Goal: Task Accomplishment & Management: Manage account settings

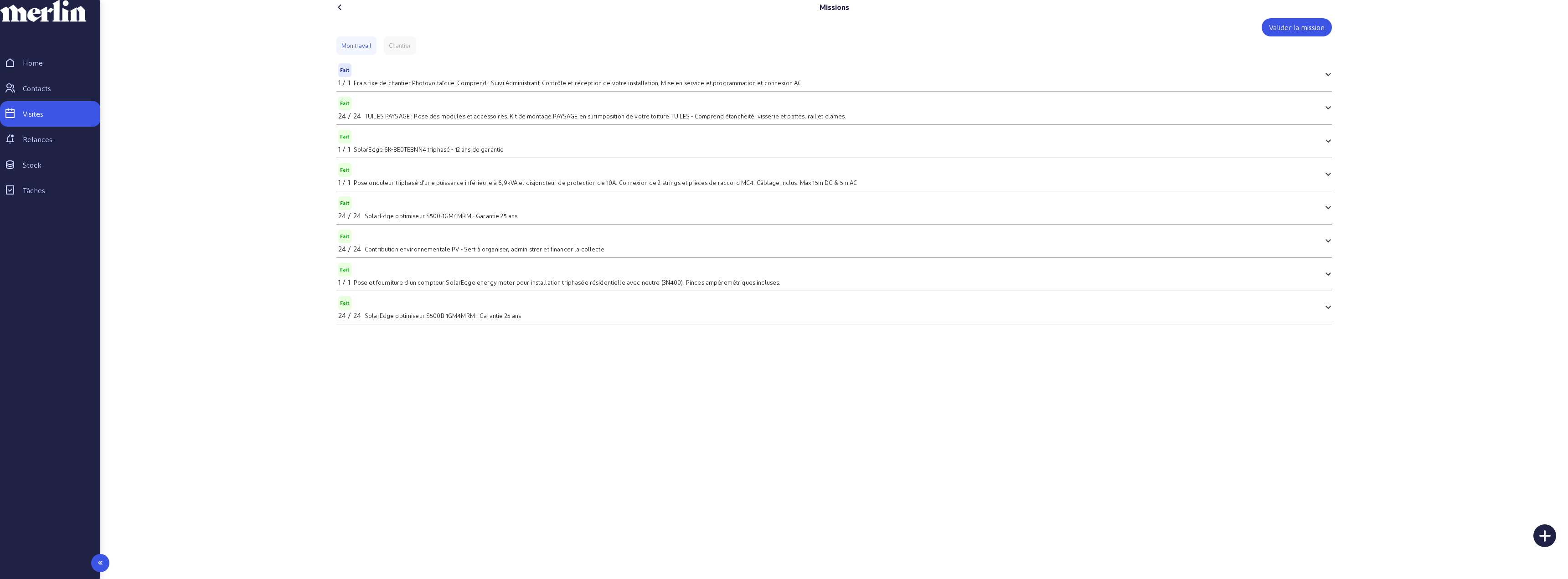
click at [39, 68] on div "Home" at bounding box center [32, 63] width 20 height 11
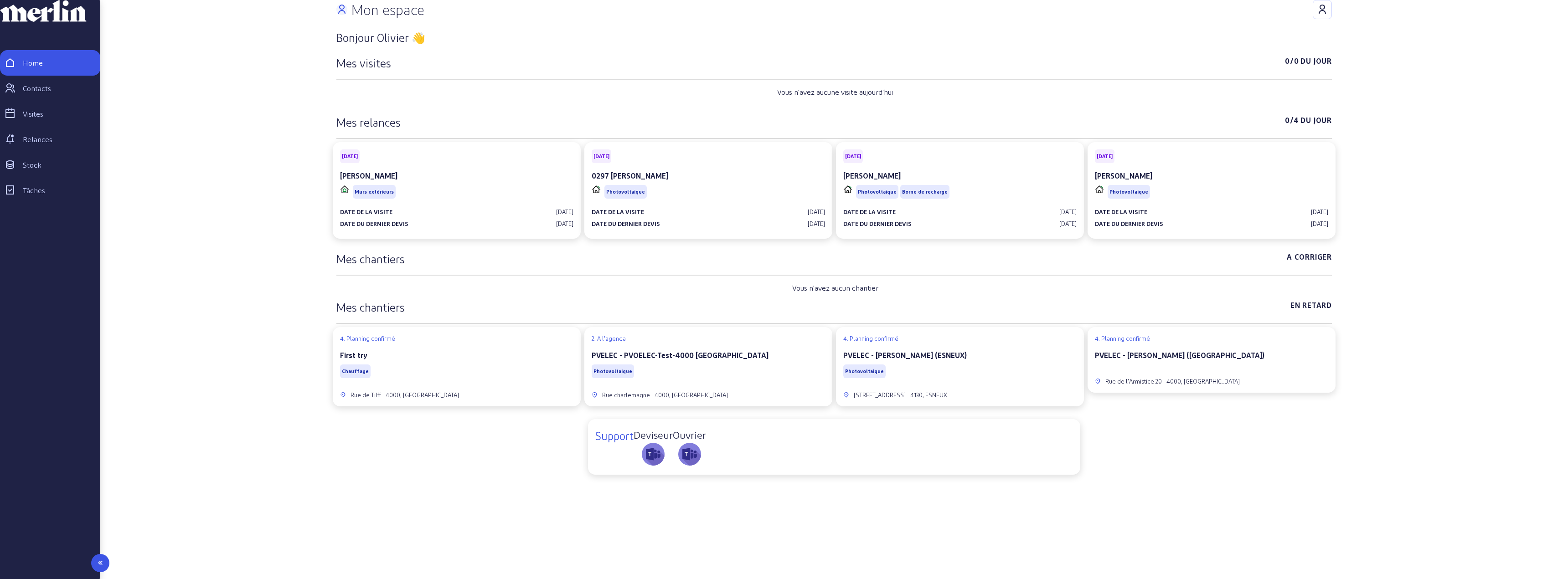
click at [43, 119] on div "Visites" at bounding box center [33, 114] width 21 height 11
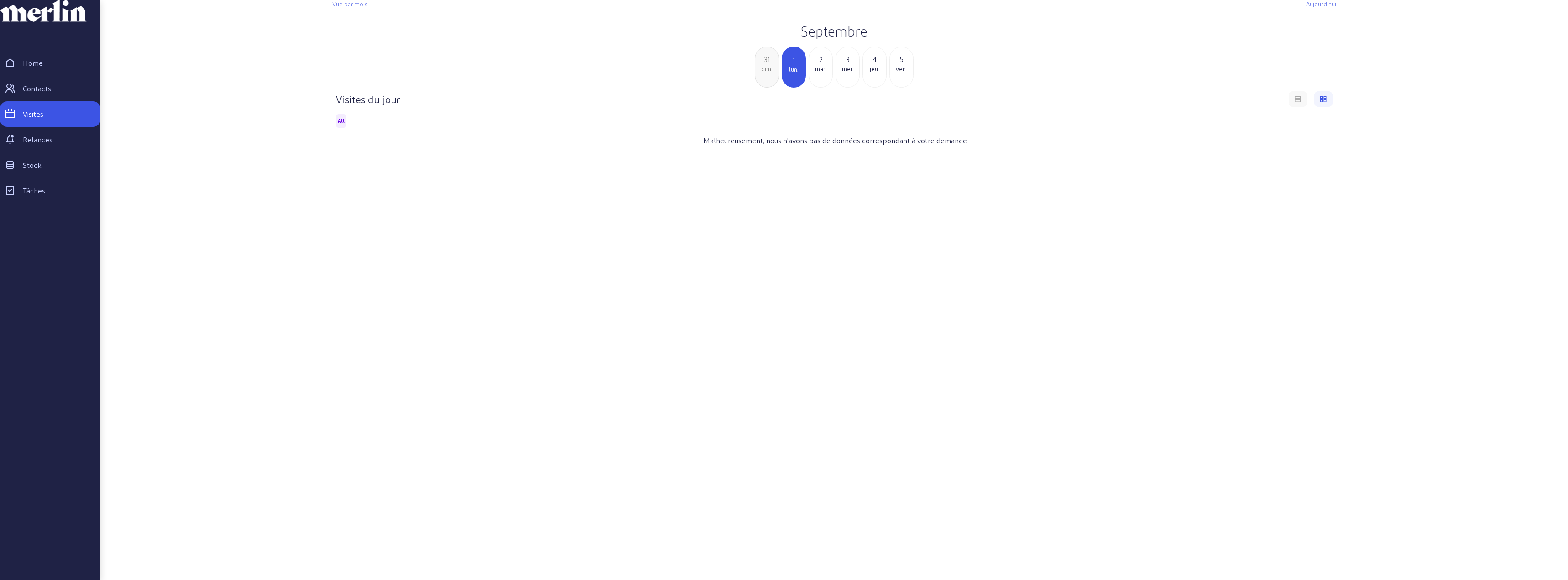
click at [820, 65] on div "2" at bounding box center [821, 59] width 23 height 11
click at [420, 169] on div "[PERSON_NAME]" at bounding box center [498, 163] width 310 height 11
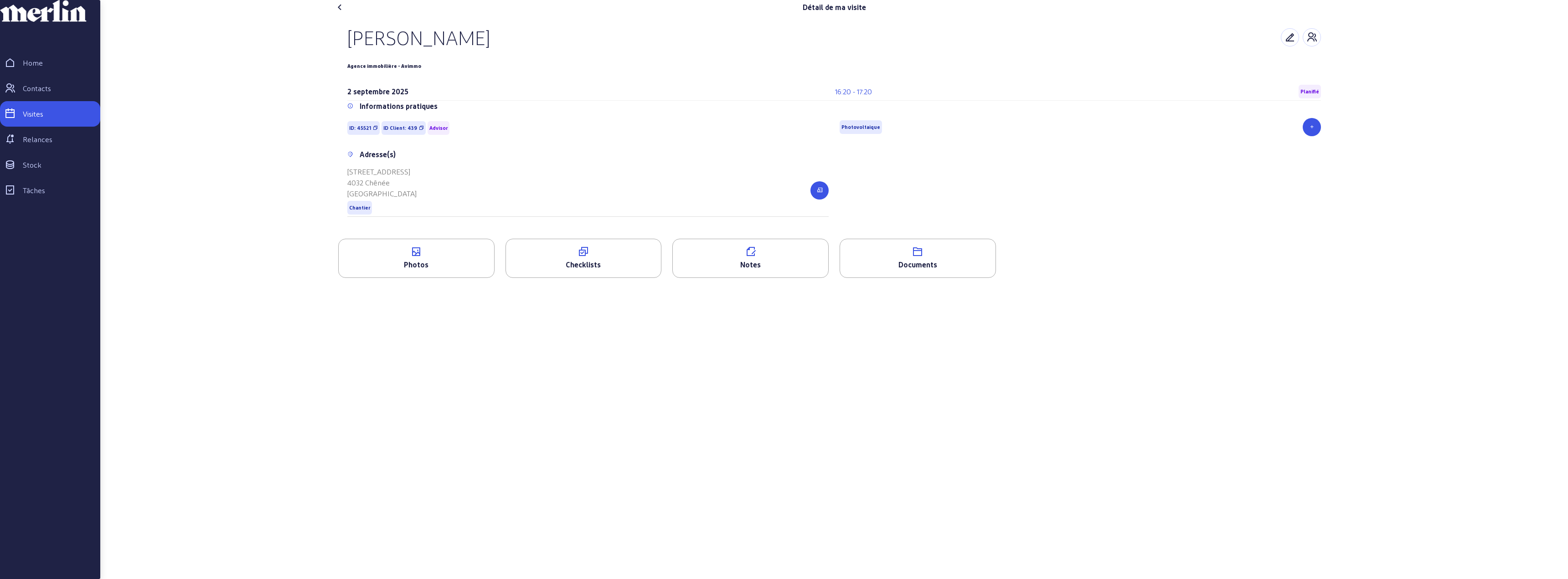
click at [1316, 95] on span "Planifié" at bounding box center [1309, 91] width 19 height 6
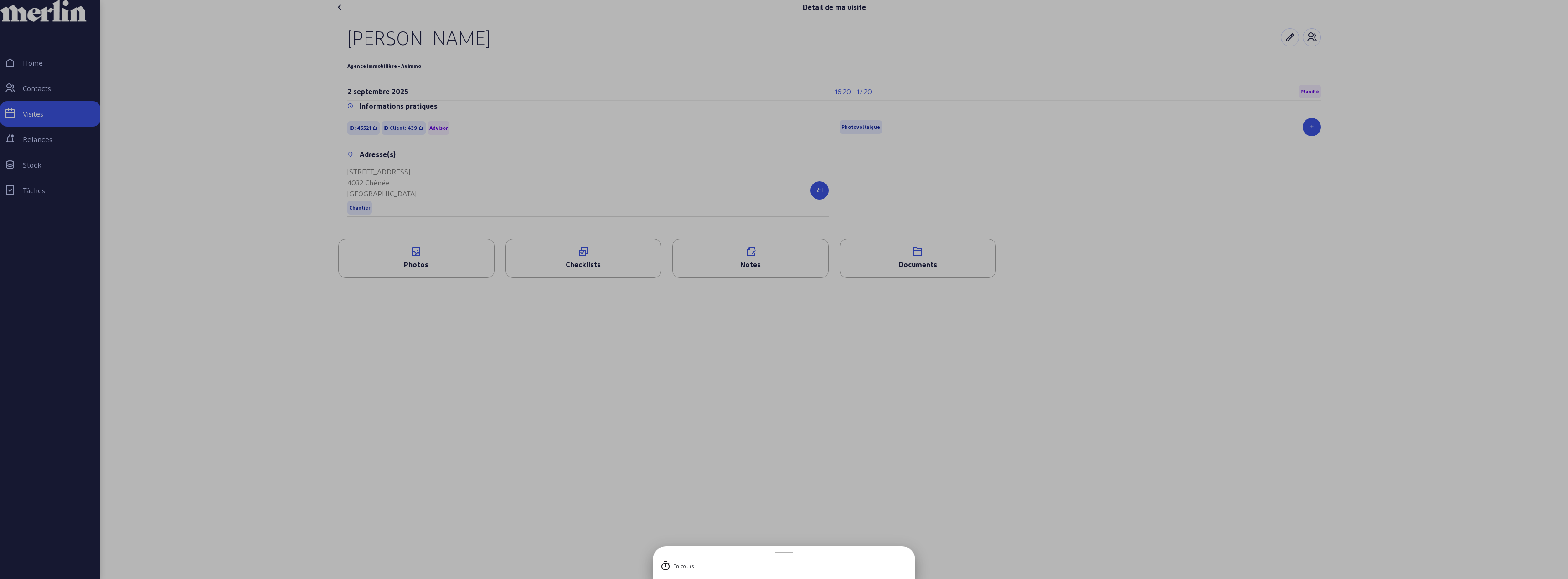
click at [685, 569] on div "En cours" at bounding box center [783, 566] width 248 height 18
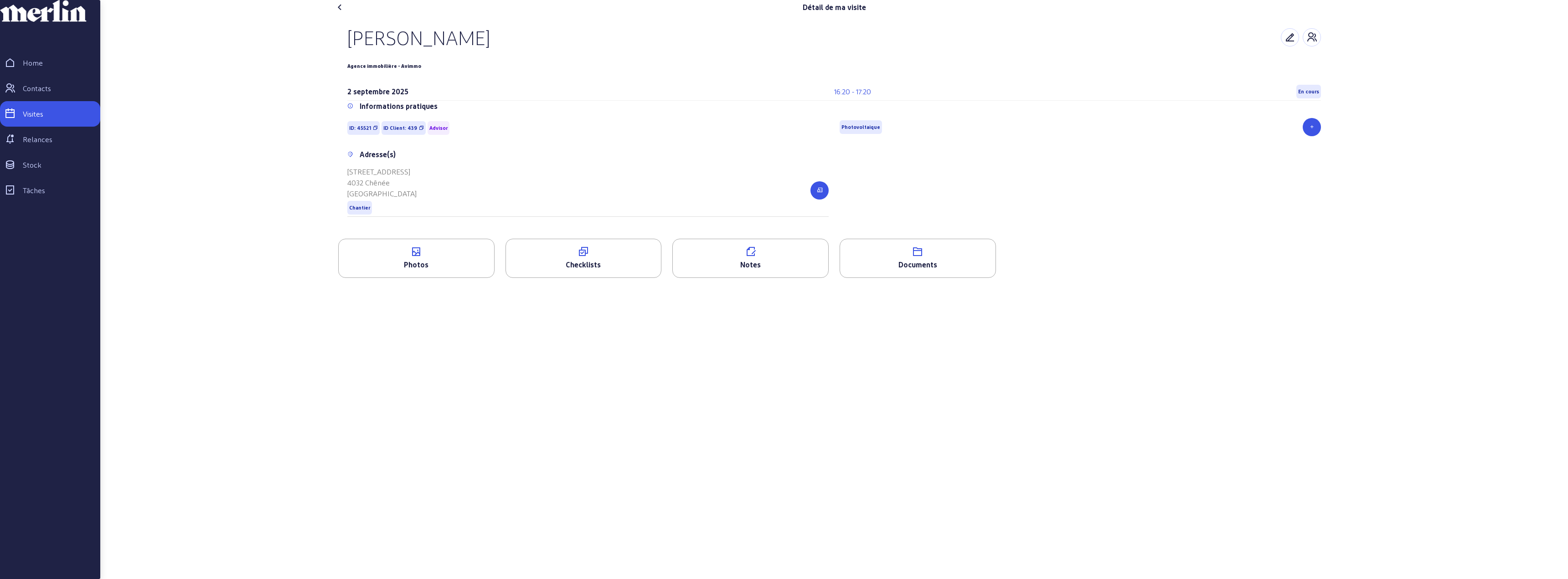
click at [1306, 95] on span "En cours" at bounding box center [1309, 91] width 21 height 6
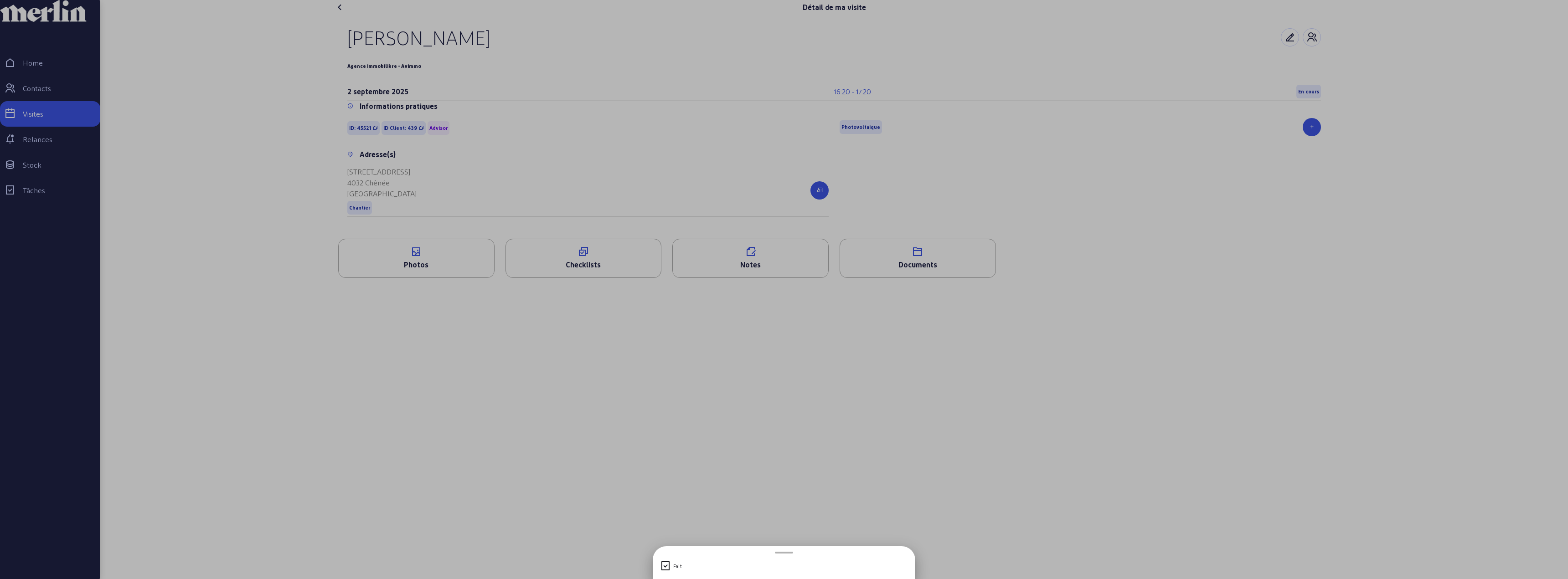
click at [674, 567] on div "Fait" at bounding box center [677, 566] width 9 height 6
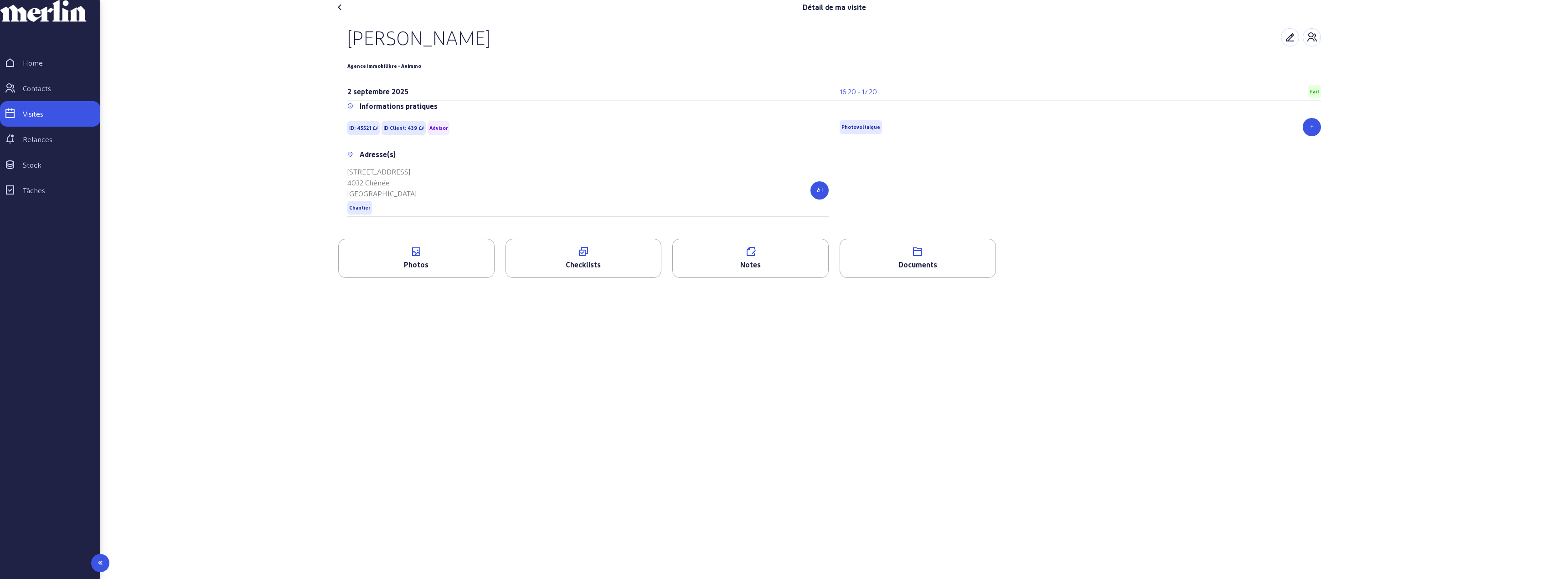
click at [51, 145] on div "Relances" at bounding box center [37, 139] width 30 height 11
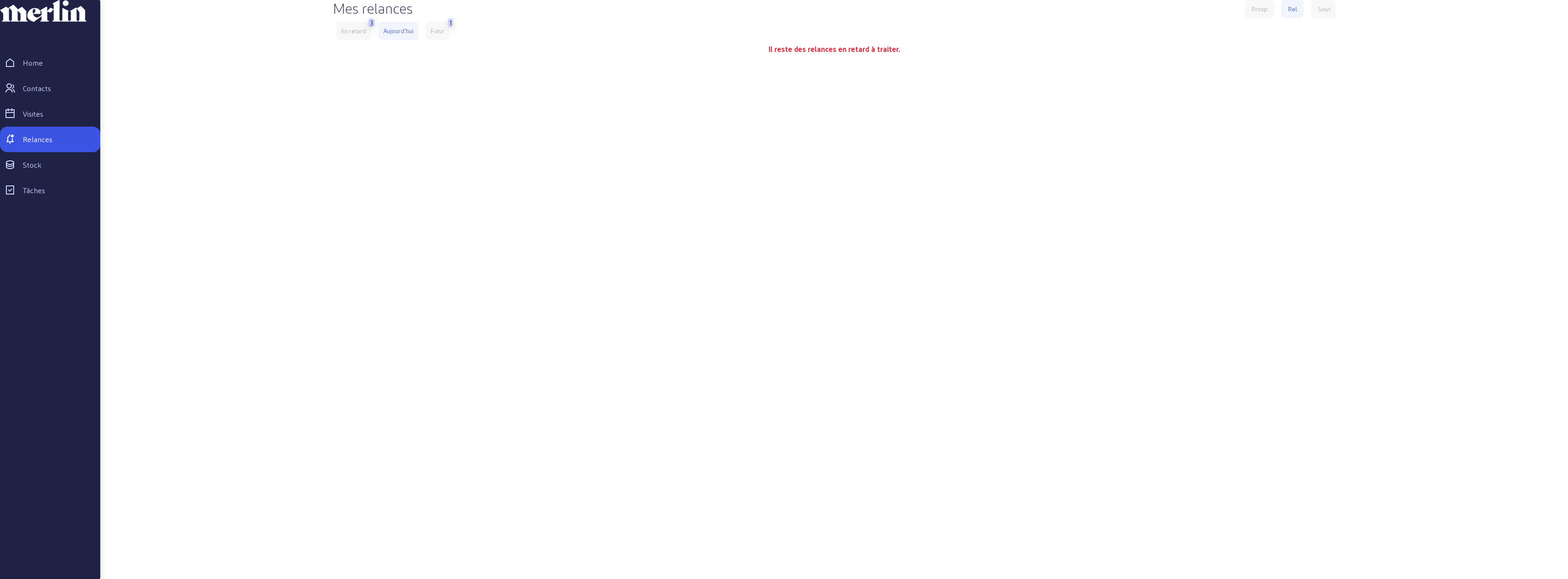
click at [432, 35] on div "Futur" at bounding box center [438, 30] width 13 height 8
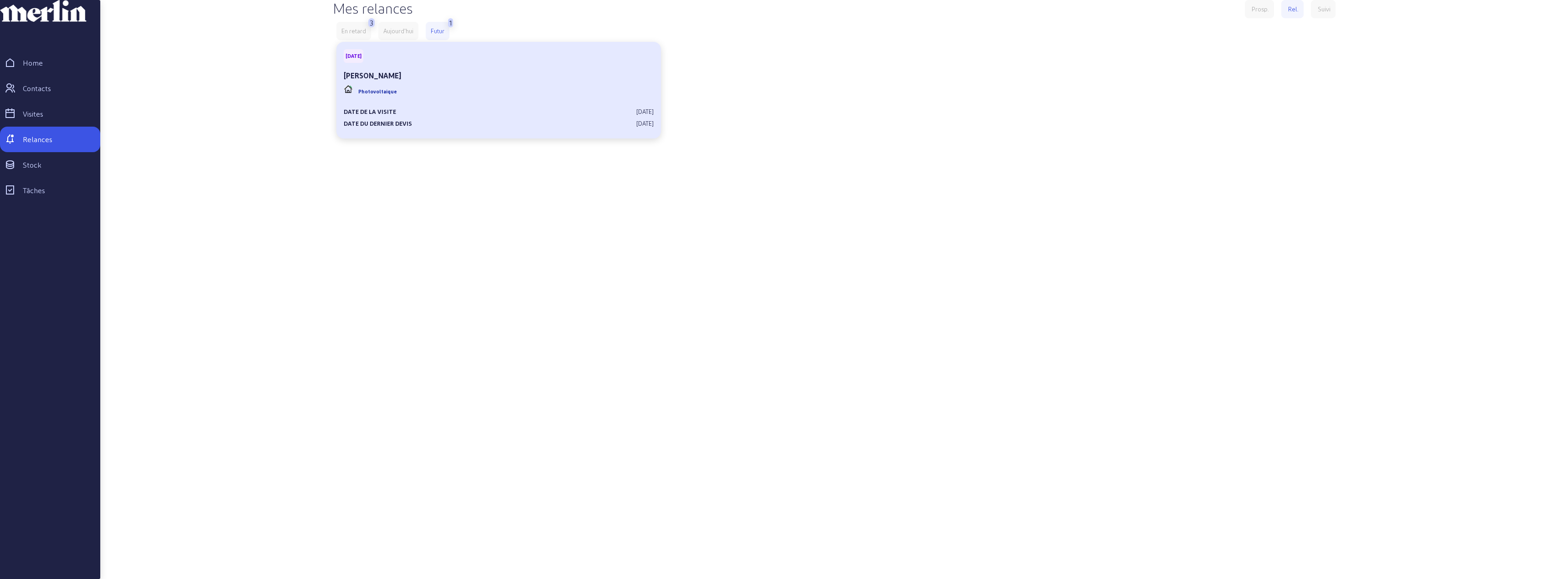
click at [510, 100] on div "Photovoltaique" at bounding box center [499, 91] width 310 height 17
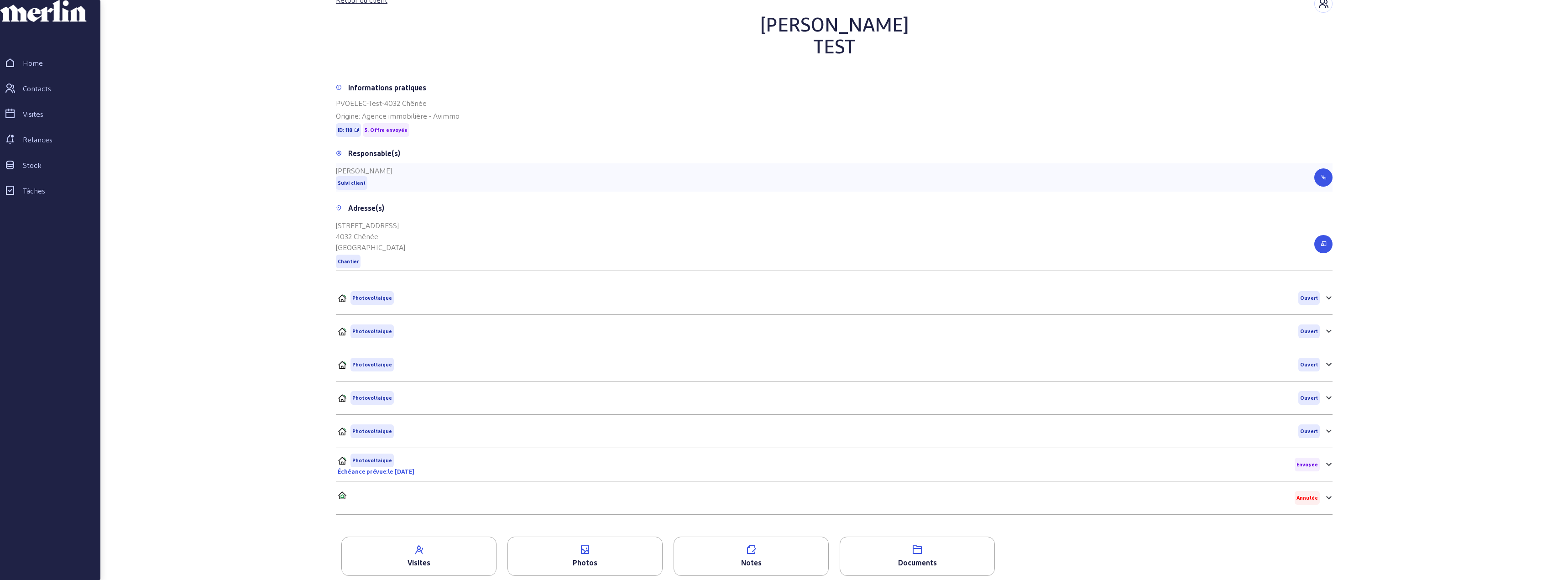
scroll to position [76, 0]
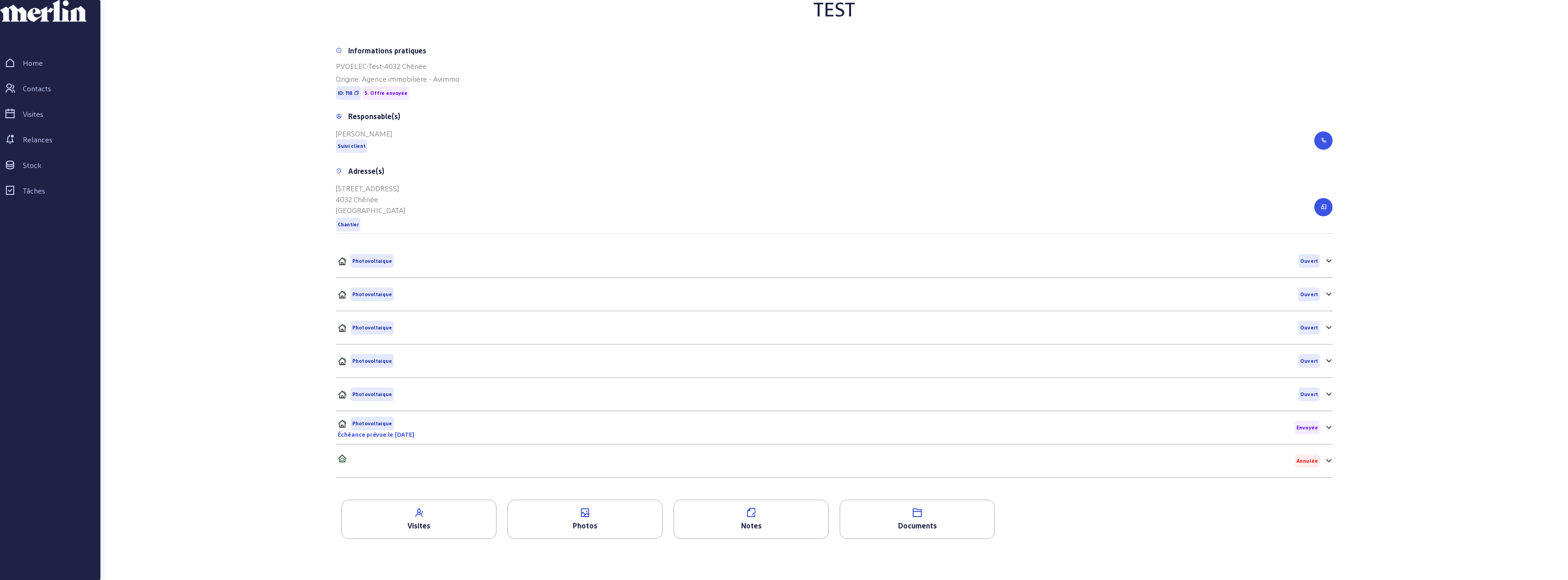
click at [1329, 262] on icon at bounding box center [1329, 260] width 5 height 3
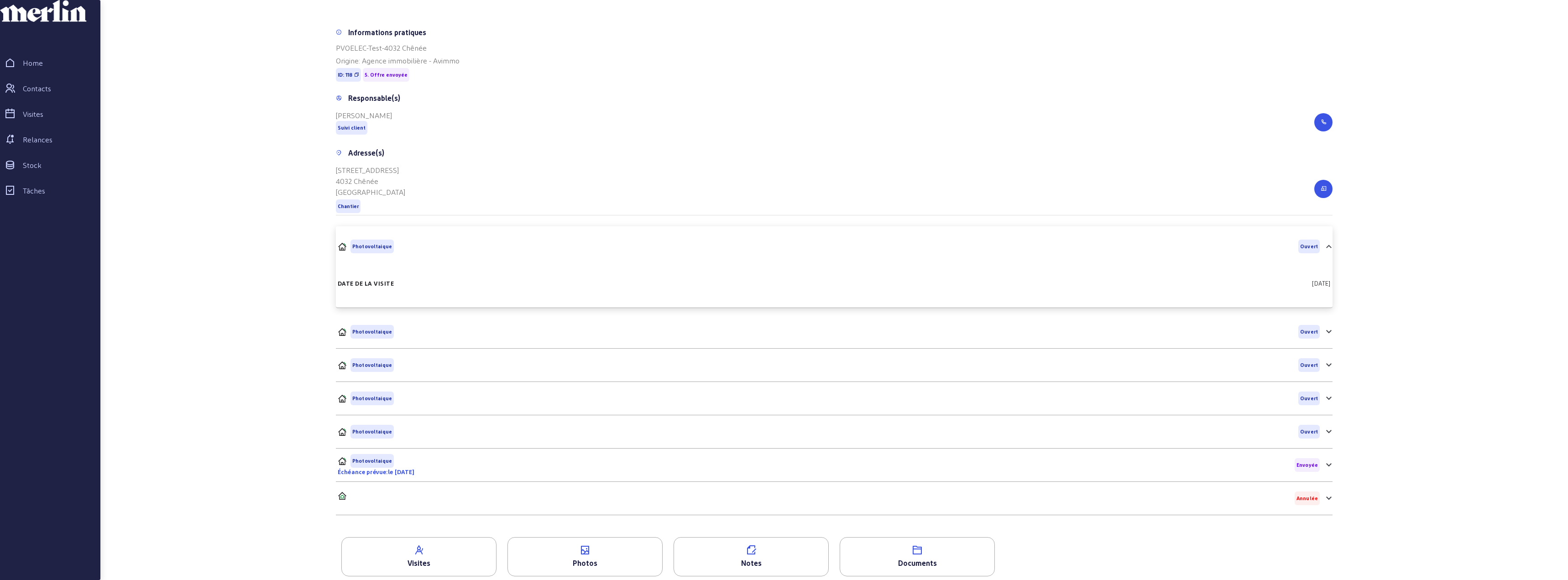
click at [1329, 252] on icon at bounding box center [1329, 246] width 11 height 11
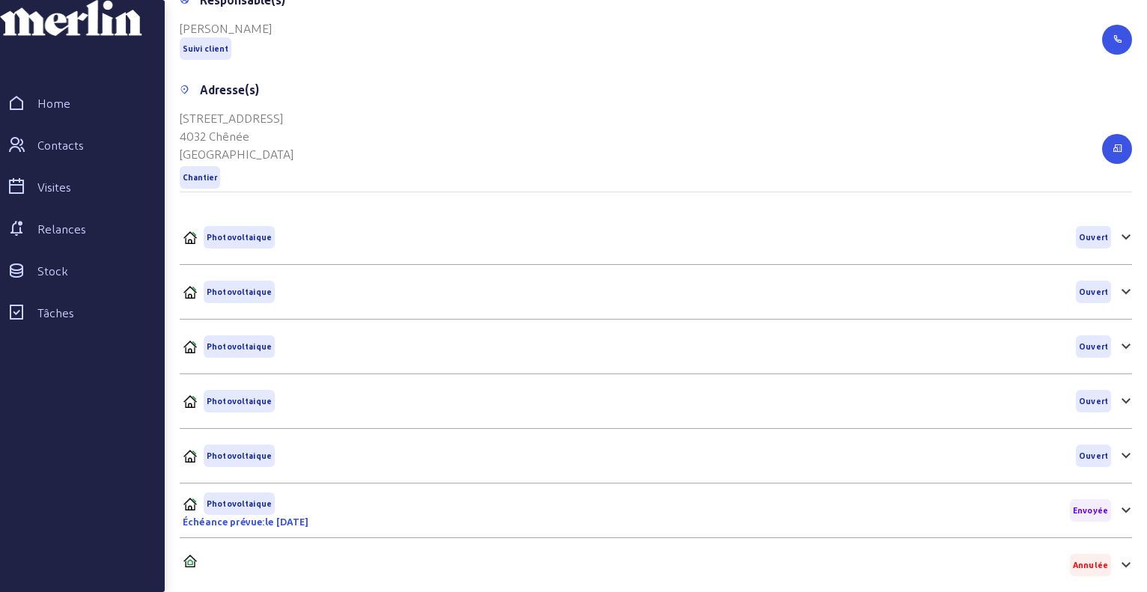
scroll to position [374, 0]
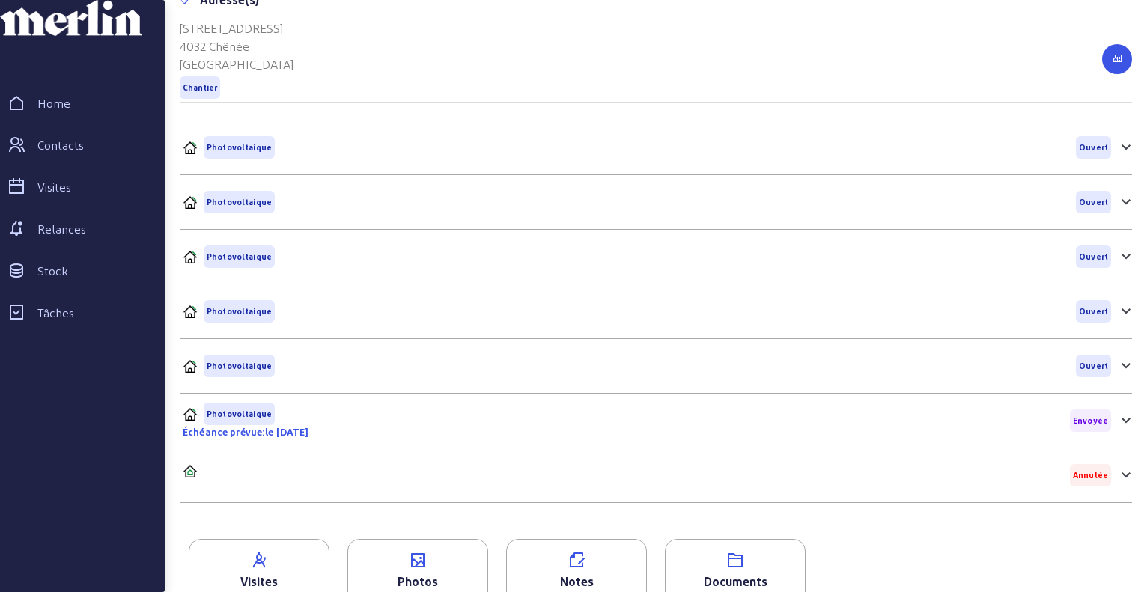
click at [1124, 423] on icon at bounding box center [1126, 420] width 9 height 5
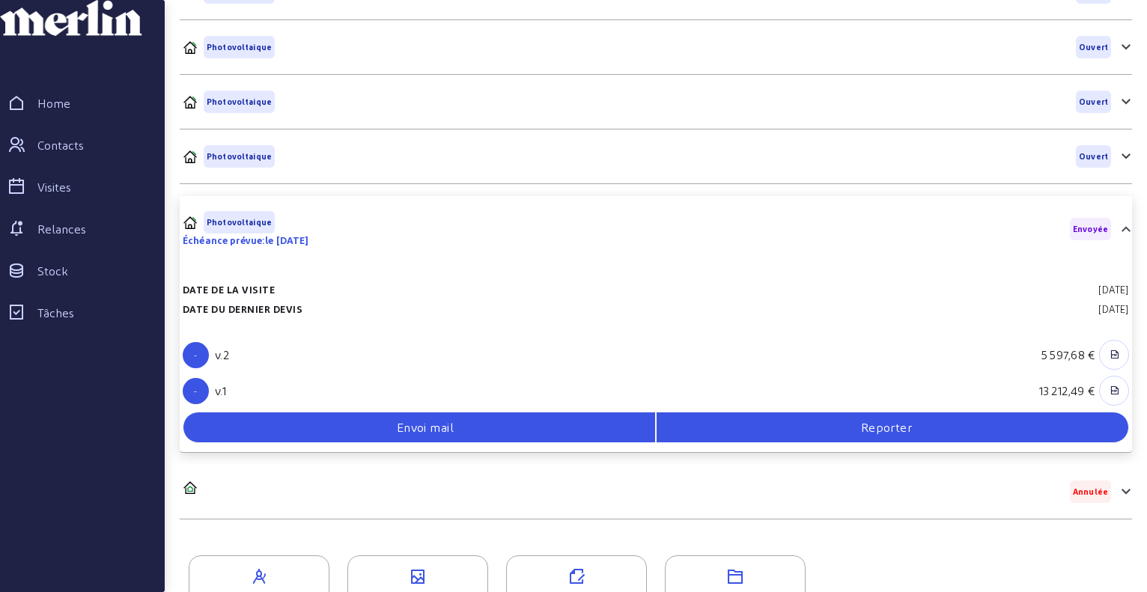
scroll to position [657, 0]
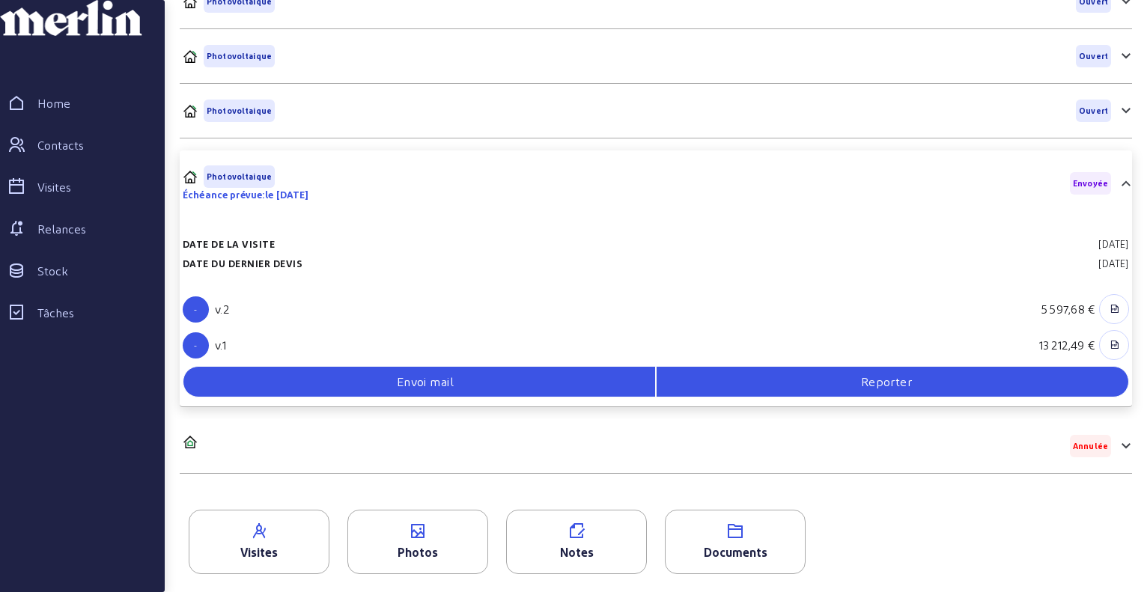
click at [379, 379] on div "Envoi mail" at bounding box center [419, 382] width 472 height 18
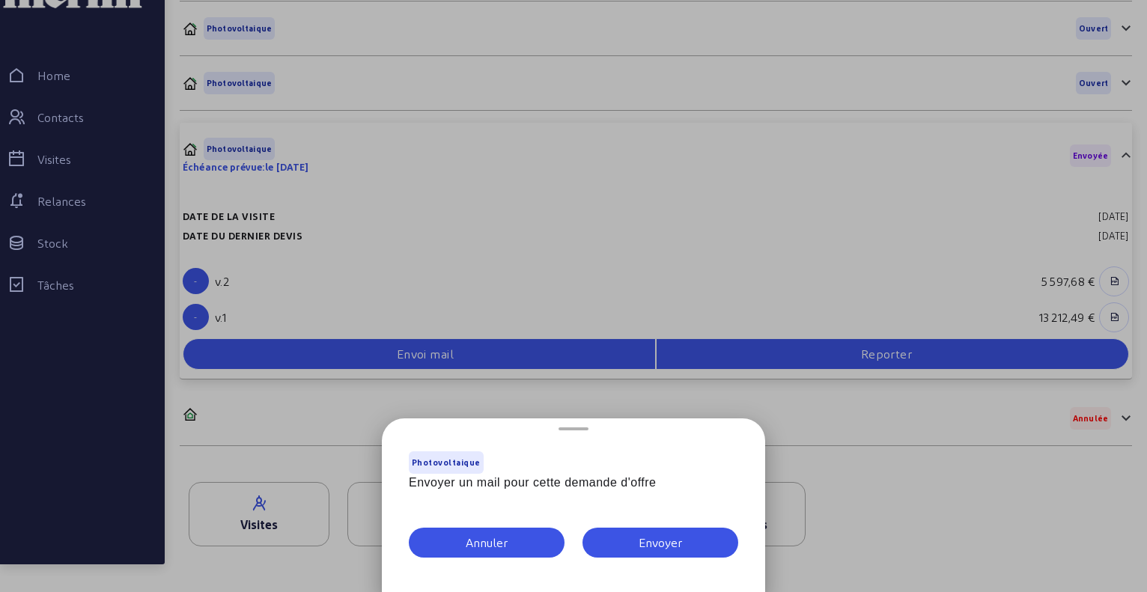
scroll to position [0, 0]
click at [676, 541] on div "Envoyer" at bounding box center [660, 543] width 43 height 18
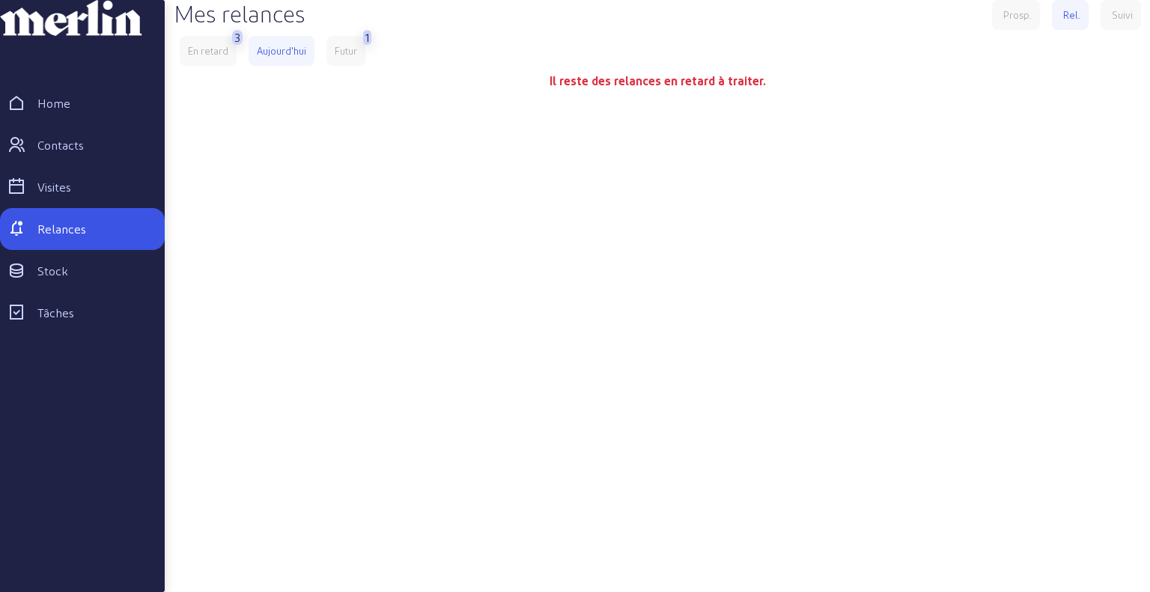
click at [219, 58] on div "En retard" at bounding box center [208, 50] width 40 height 13
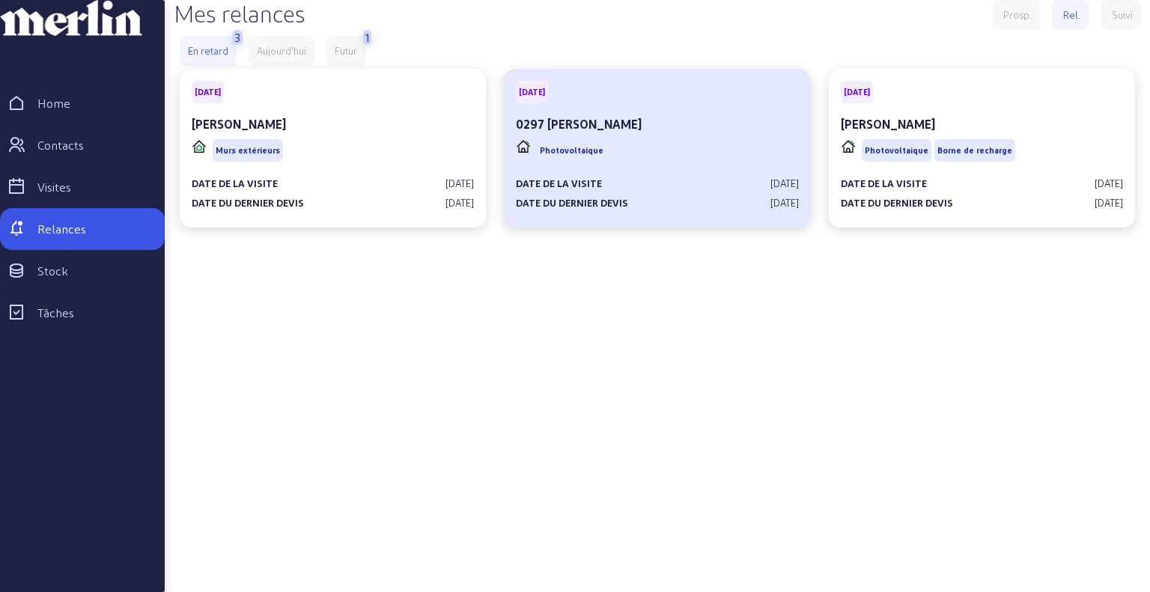
click at [721, 201] on div "Date de la visite [DATE] Date du dernier devis [DATE]" at bounding box center [657, 187] width 282 height 45
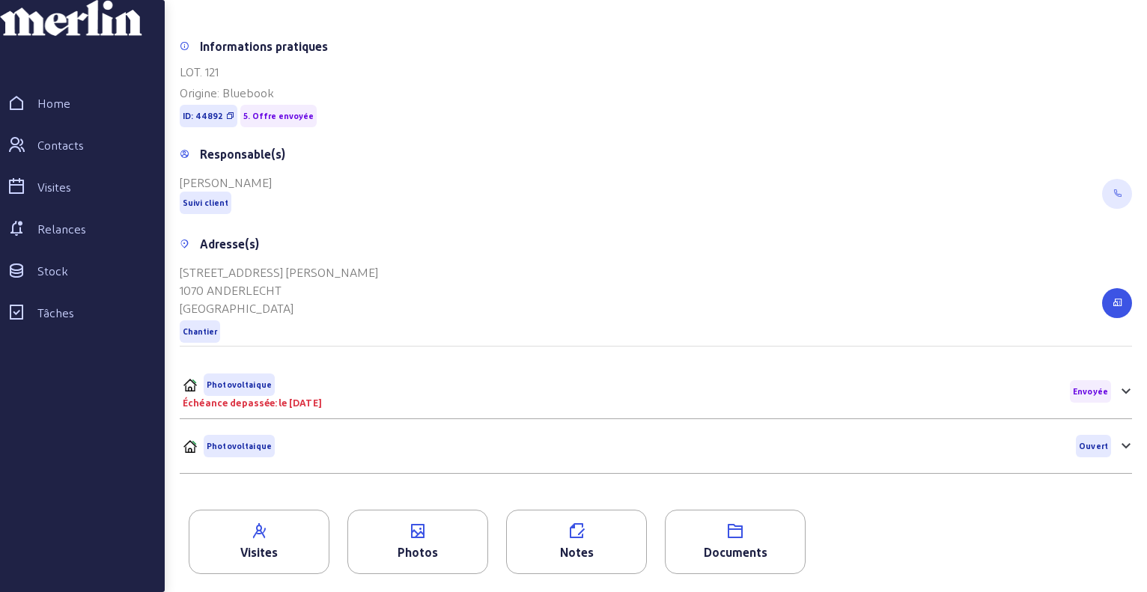
scroll to position [123, 0]
click at [1125, 390] on icon at bounding box center [1126, 392] width 18 height 18
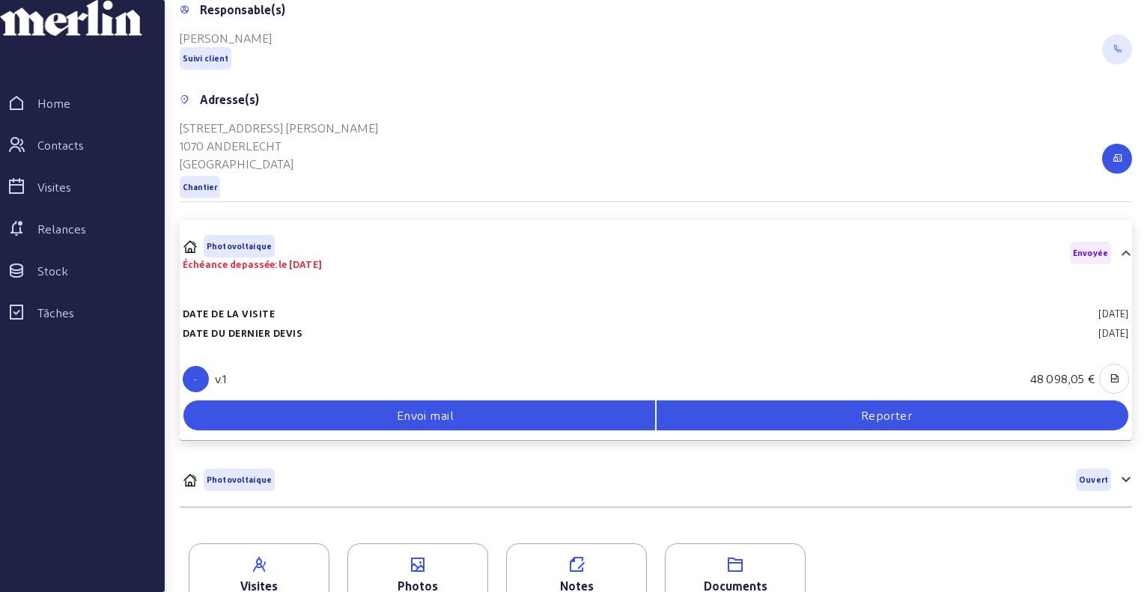
scroll to position [151, 0]
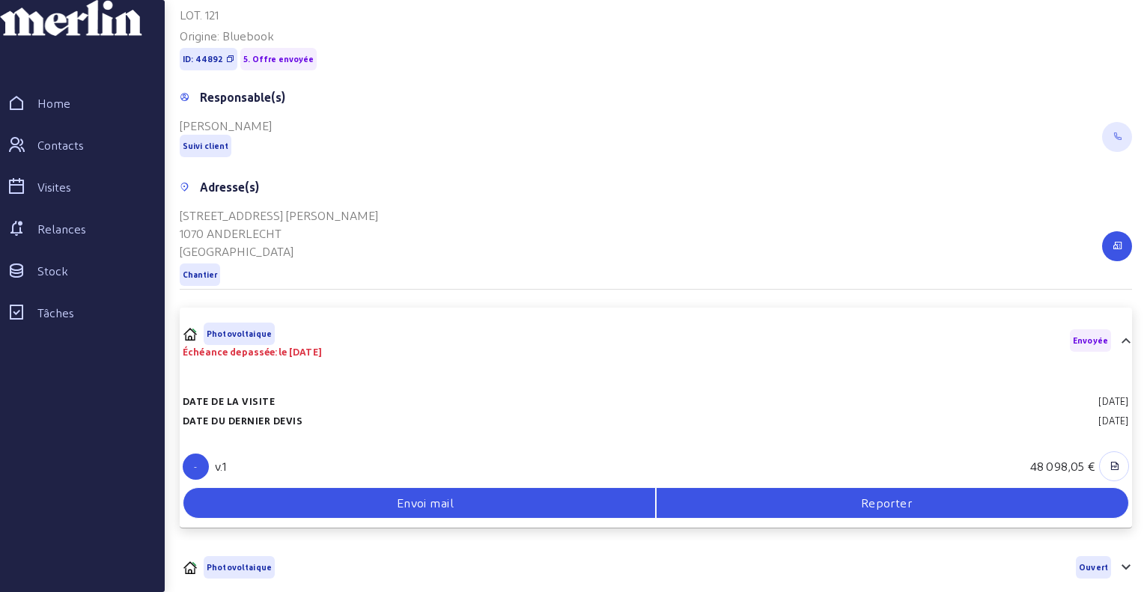
click at [1122, 343] on icon at bounding box center [1126, 340] width 9 height 5
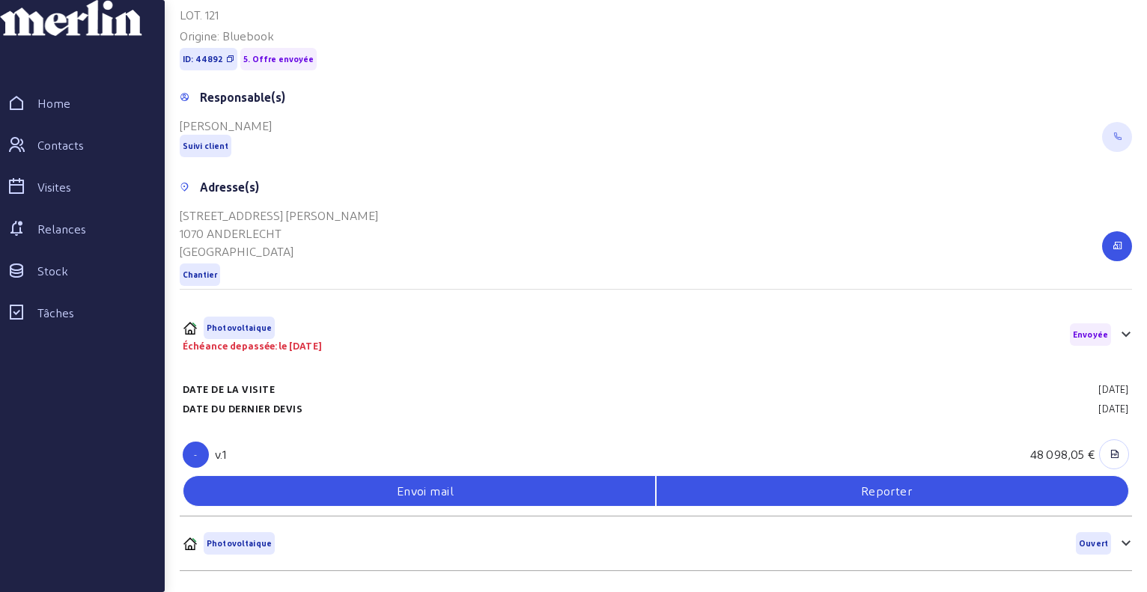
scroll to position [123, 0]
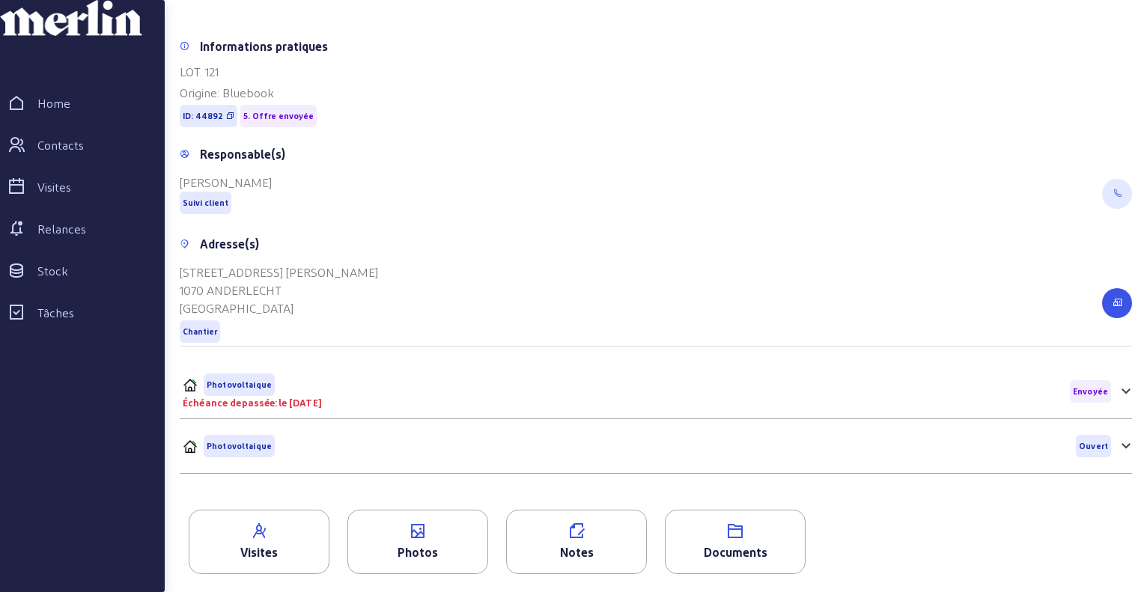
click at [1123, 383] on span at bounding box center [1126, 392] width 6 height 19
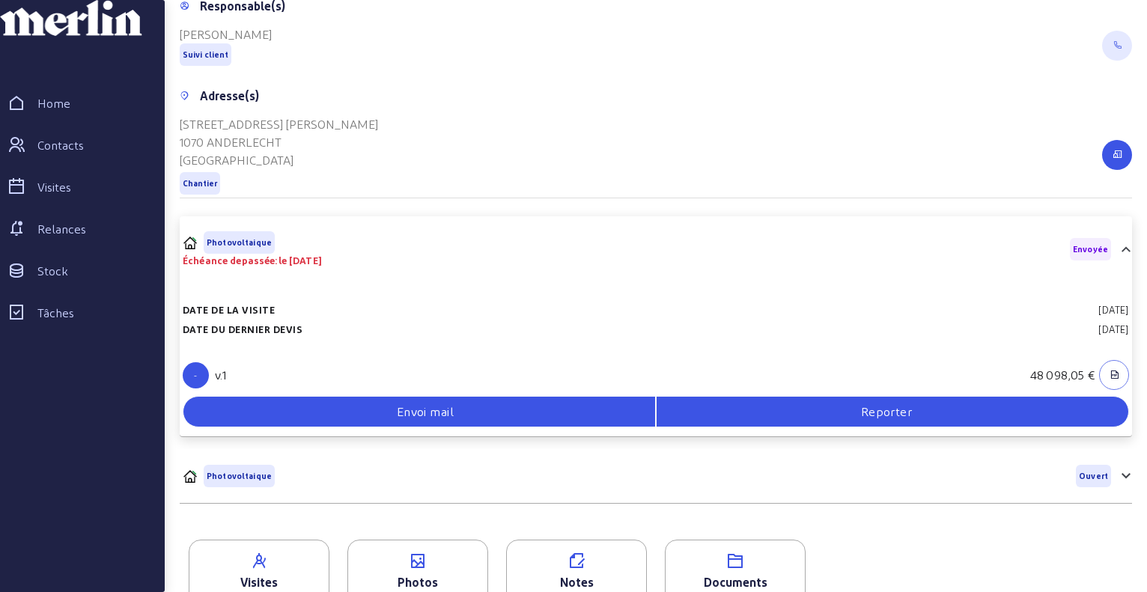
scroll to position [301, 0]
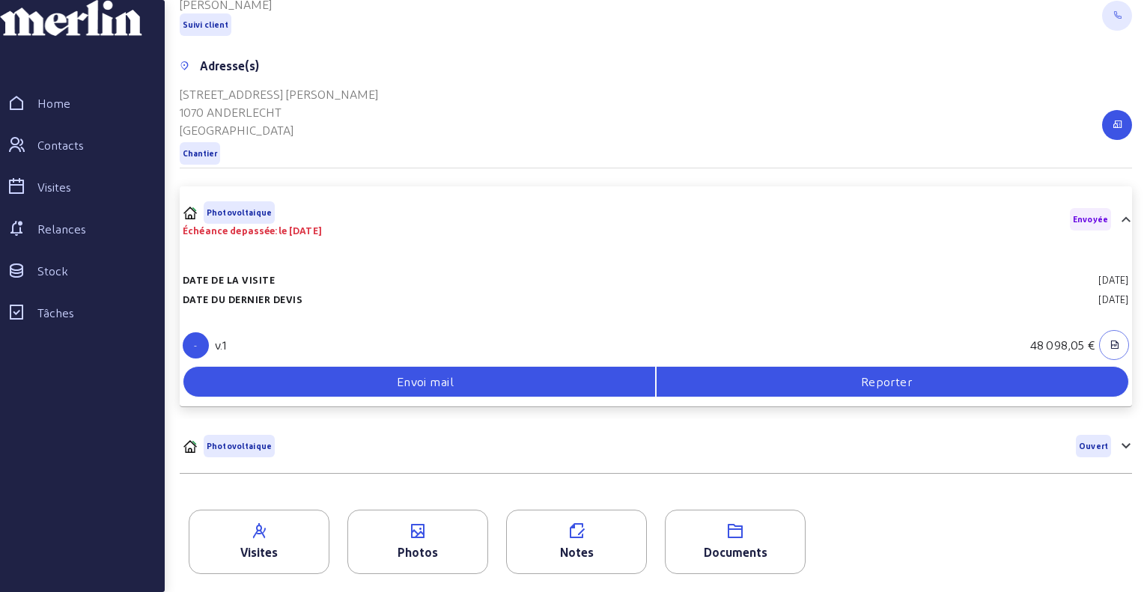
click at [1111, 347] on icon "button" at bounding box center [1115, 344] width 10 height 13
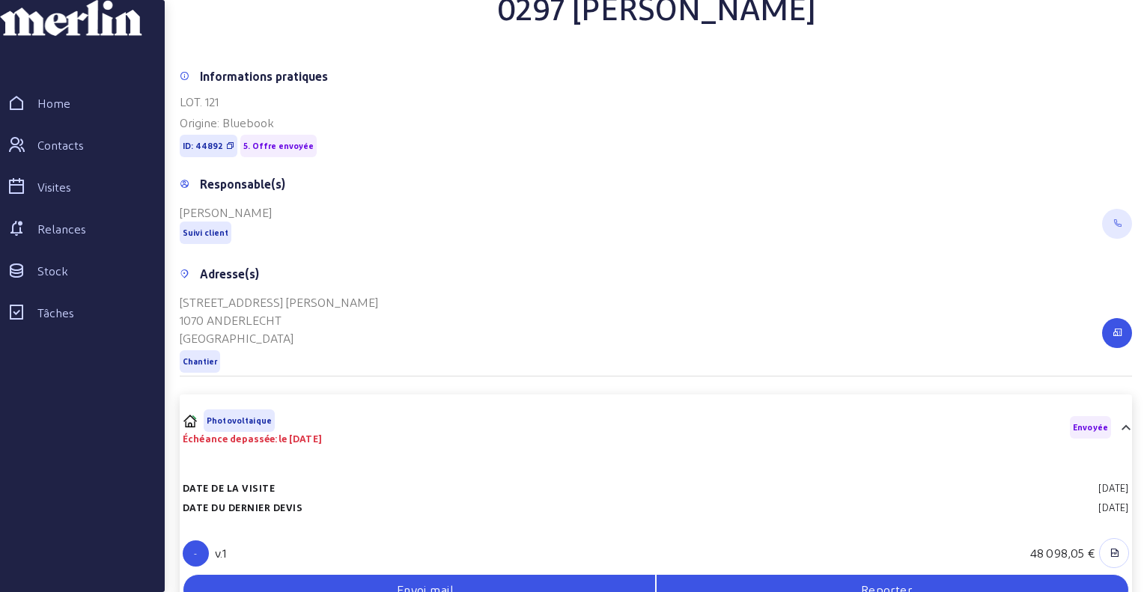
scroll to position [0, 0]
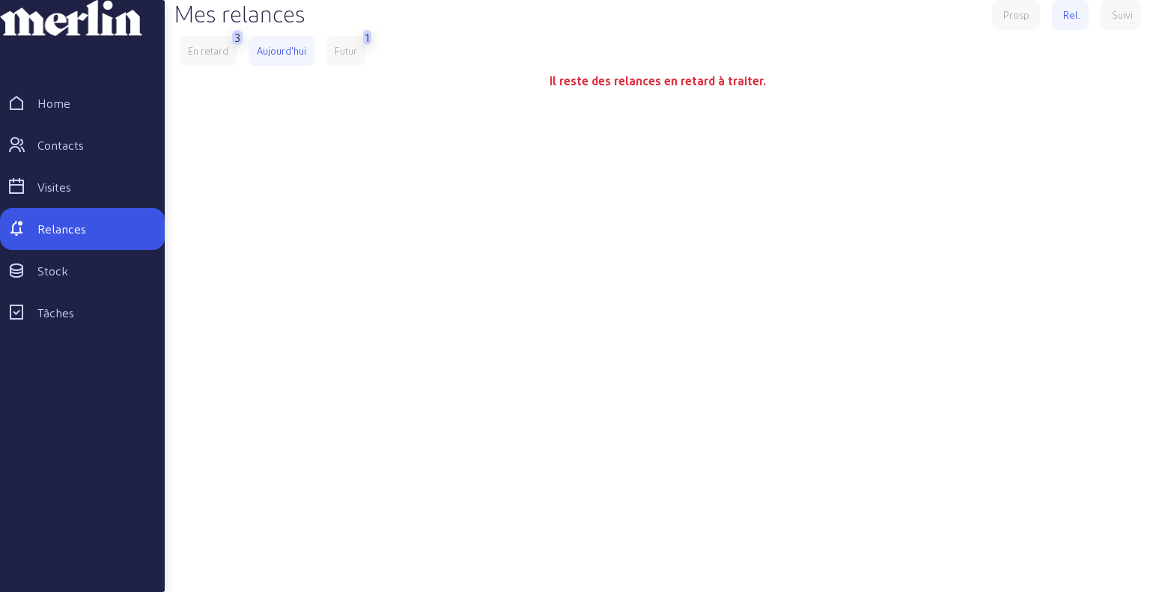
click at [213, 58] on div "En retard" at bounding box center [208, 50] width 40 height 13
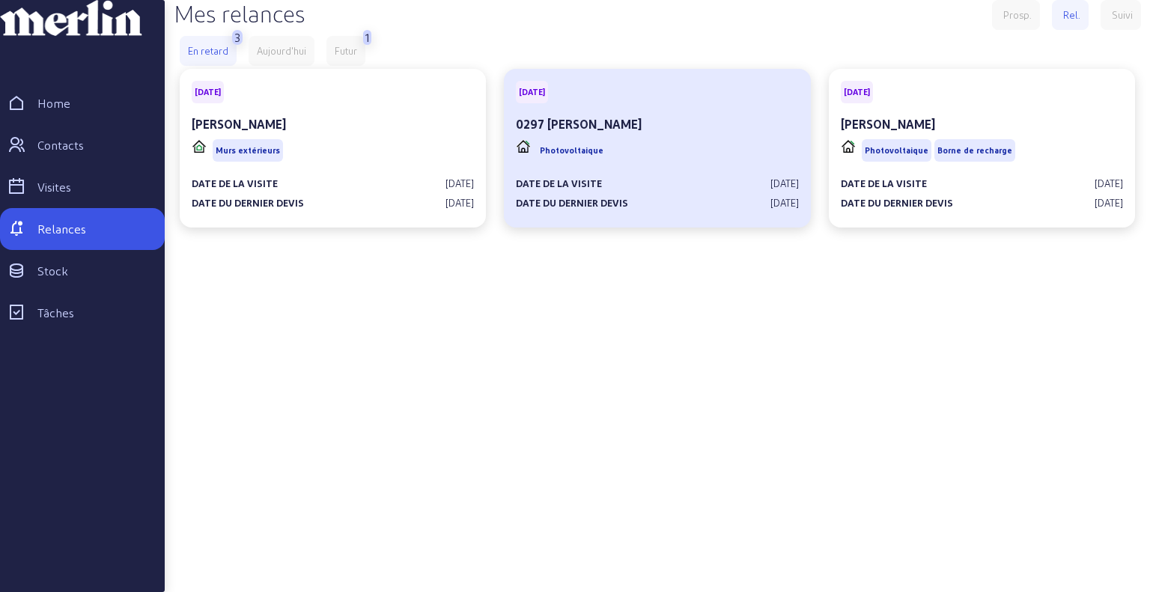
click at [622, 165] on div "Photovoltaique" at bounding box center [657, 150] width 282 height 28
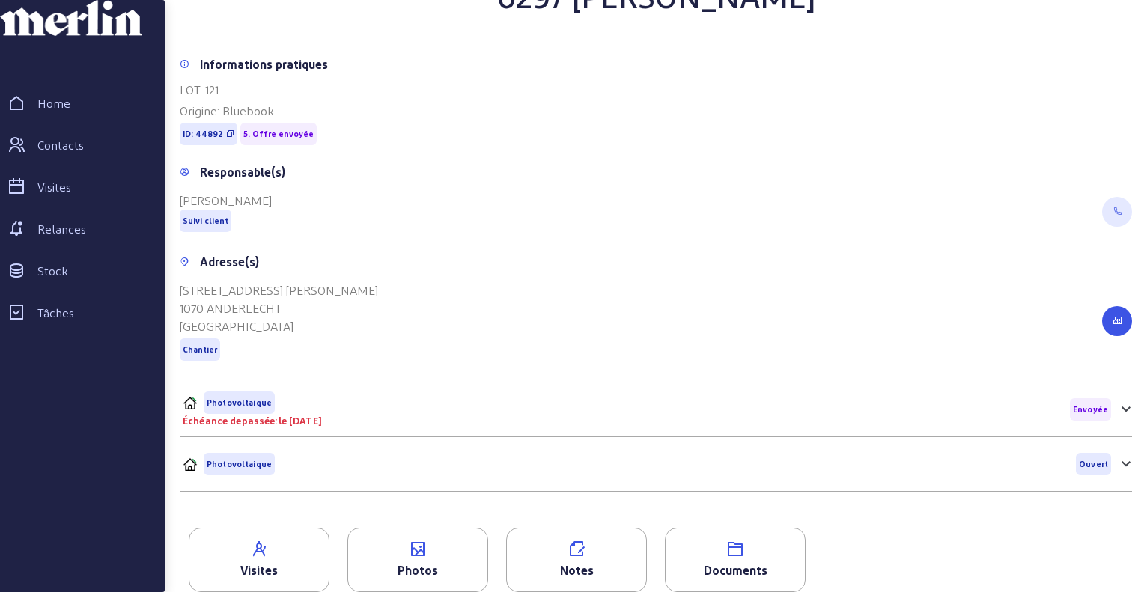
scroll to position [123, 0]
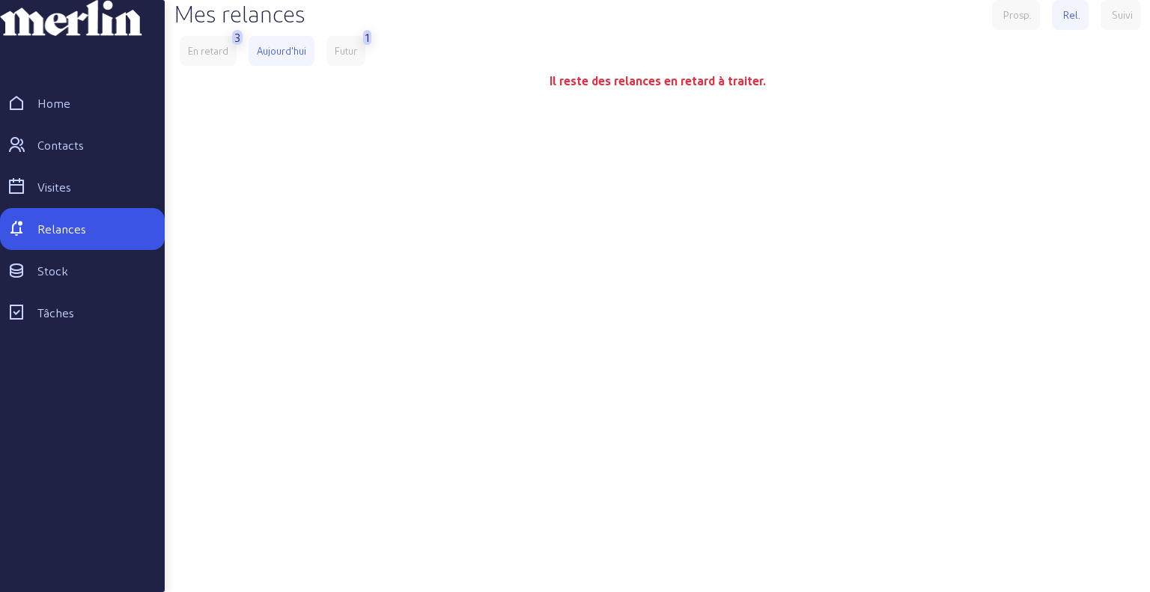
click at [210, 66] on div "En retard" at bounding box center [208, 51] width 57 height 30
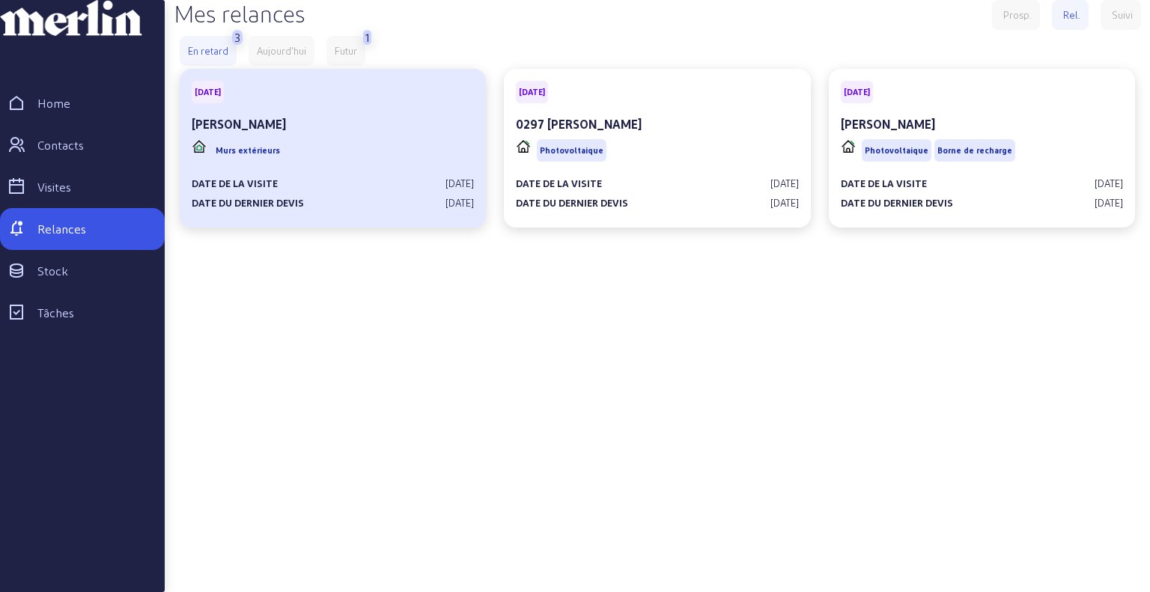
click at [273, 165] on div "Murs extérieurs" at bounding box center [237, 150] width 91 height 28
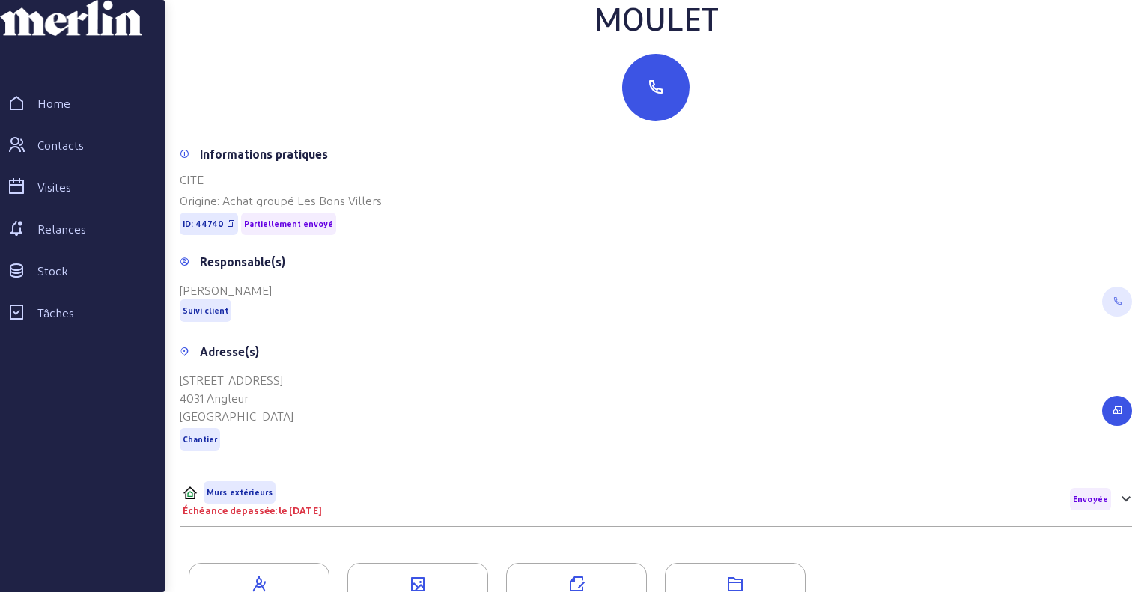
scroll to position [191, 0]
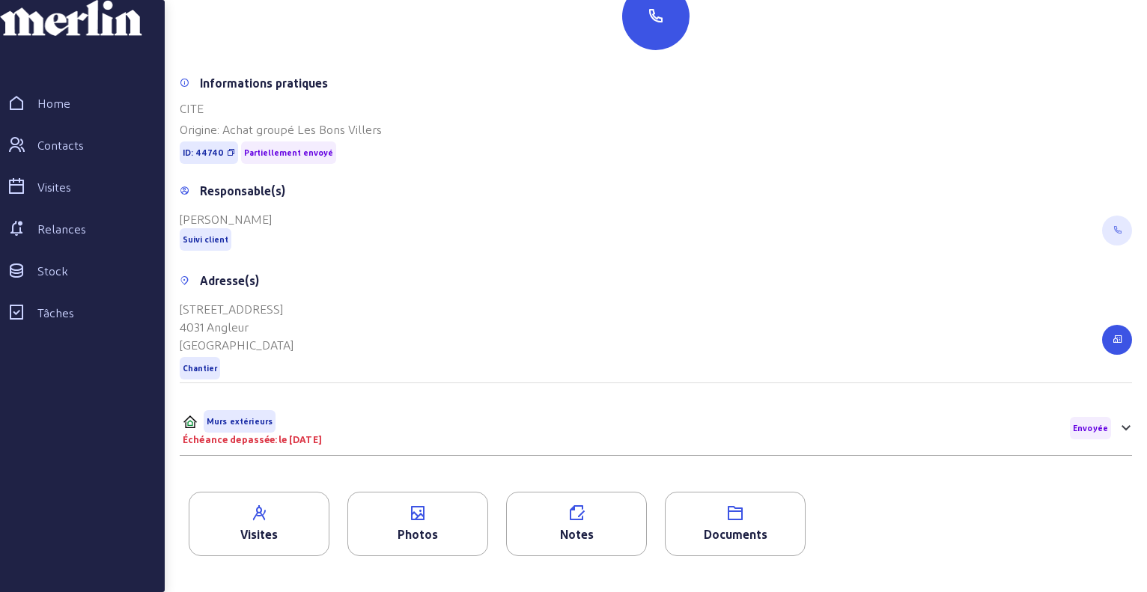
click at [1123, 429] on icon at bounding box center [1126, 427] width 9 height 5
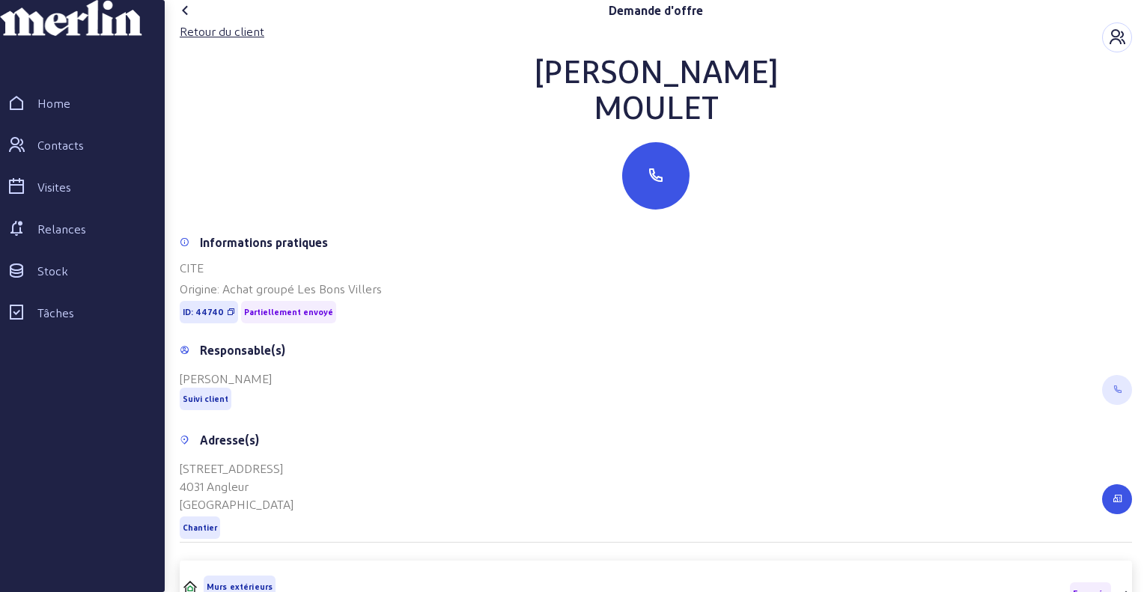
scroll to position [0, 0]
click at [654, 186] on icon "button" at bounding box center [656, 177] width 18 height 18
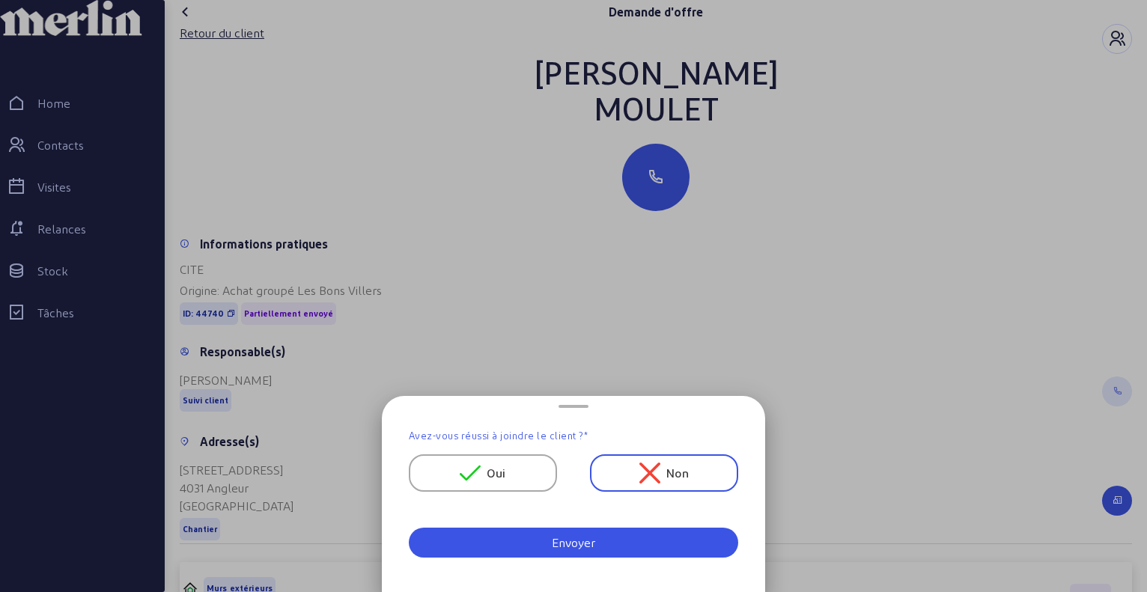
click at [480, 474] on icon at bounding box center [470, 473] width 21 height 21
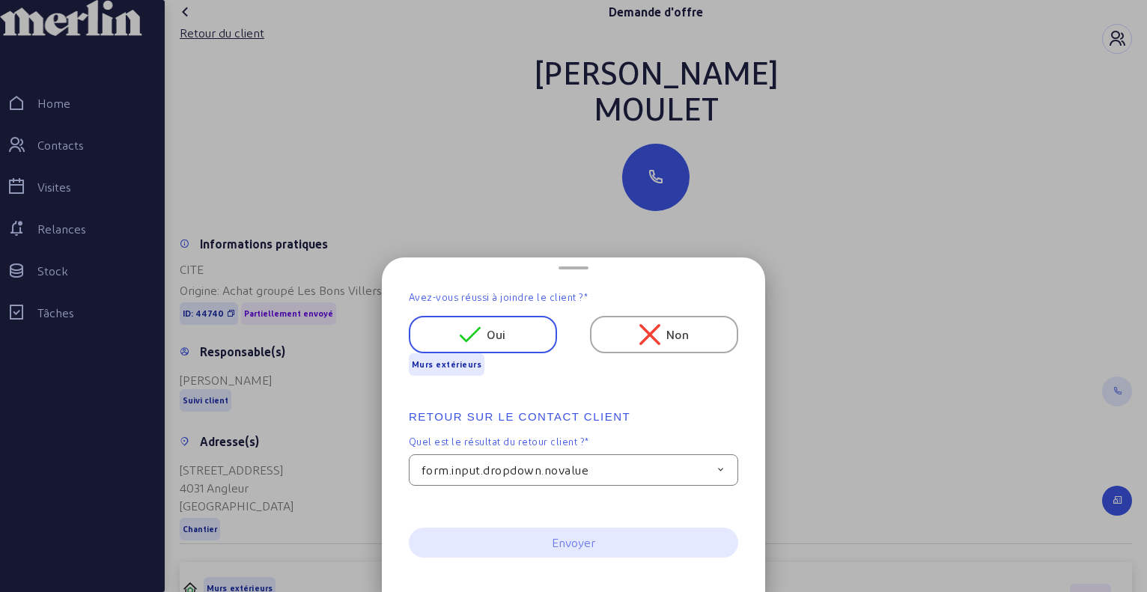
click at [707, 476] on div "form.input.dropdown.novalue" at bounding box center [573, 470] width 329 height 31
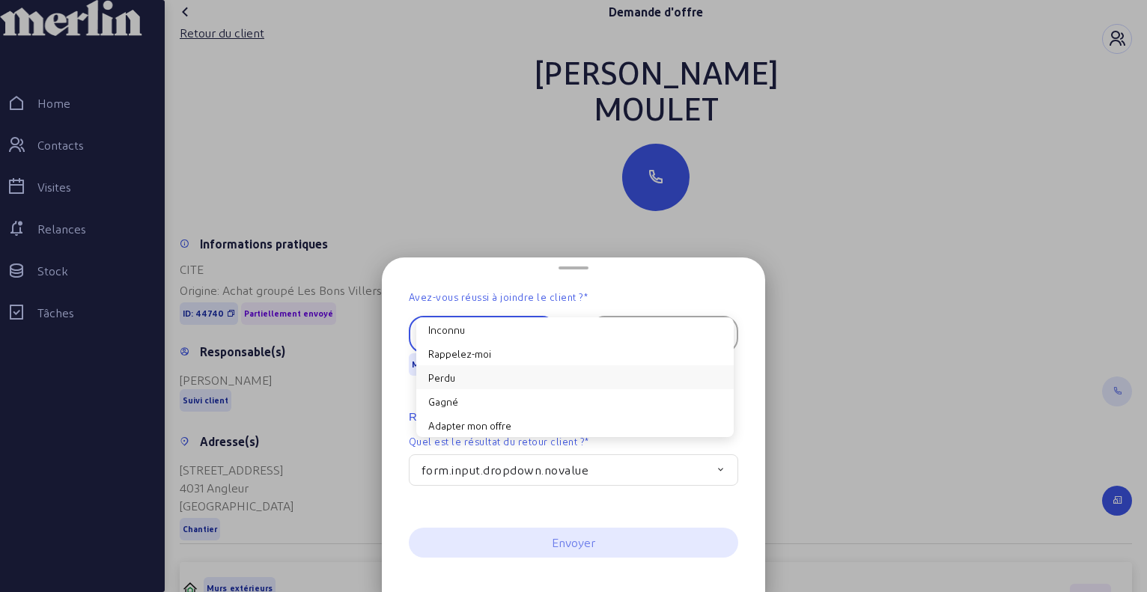
click at [443, 372] on button "Perdu" at bounding box center [575, 377] width 318 height 24
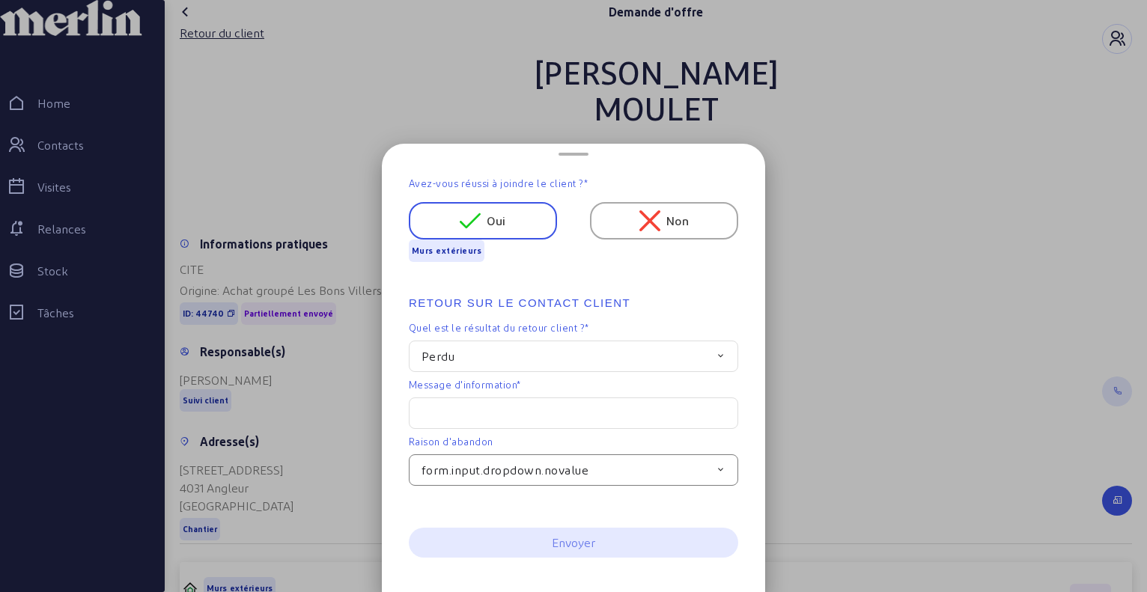
click at [597, 466] on div "form.input.dropdown.novalue" at bounding box center [573, 470] width 329 height 31
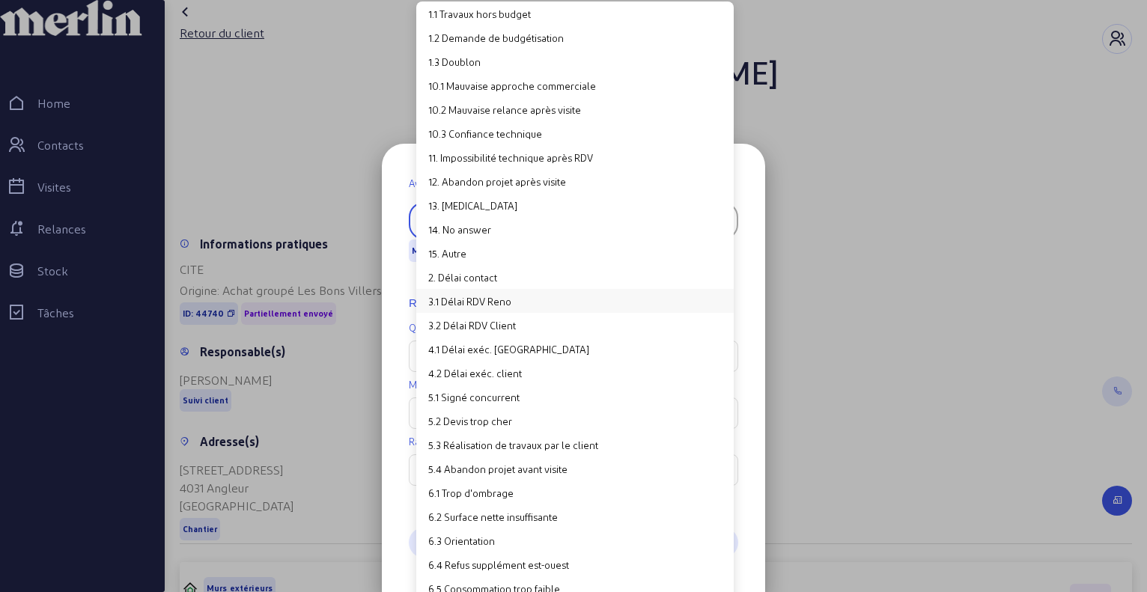
click at [488, 299] on button "3.1 Délai RDV Reno" at bounding box center [575, 301] width 318 height 24
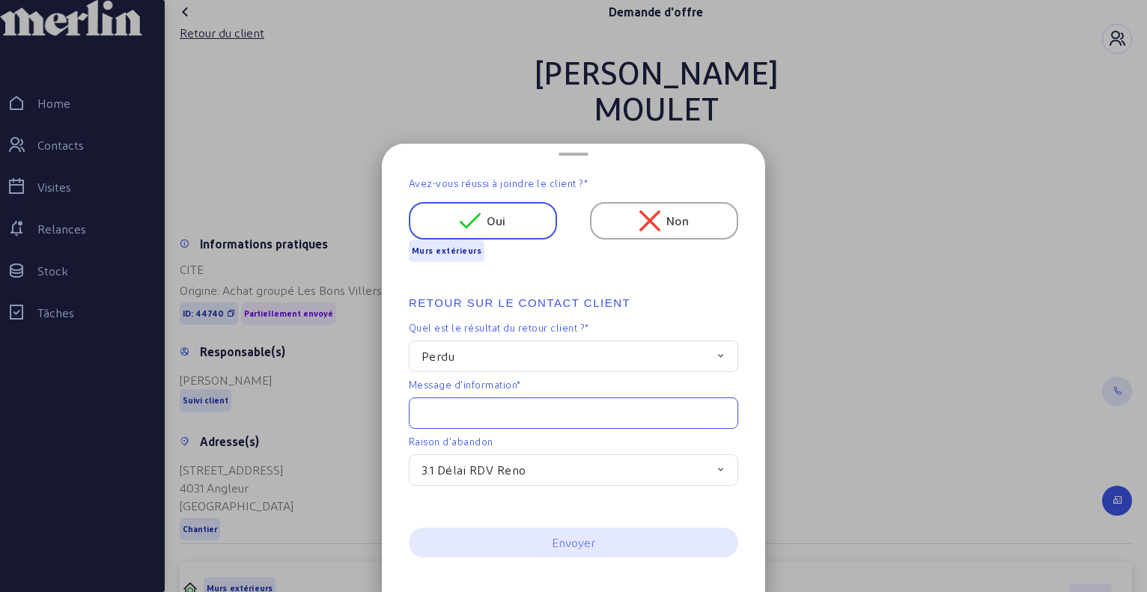
click at [544, 415] on input "text" at bounding box center [573, 413] width 329 height 31
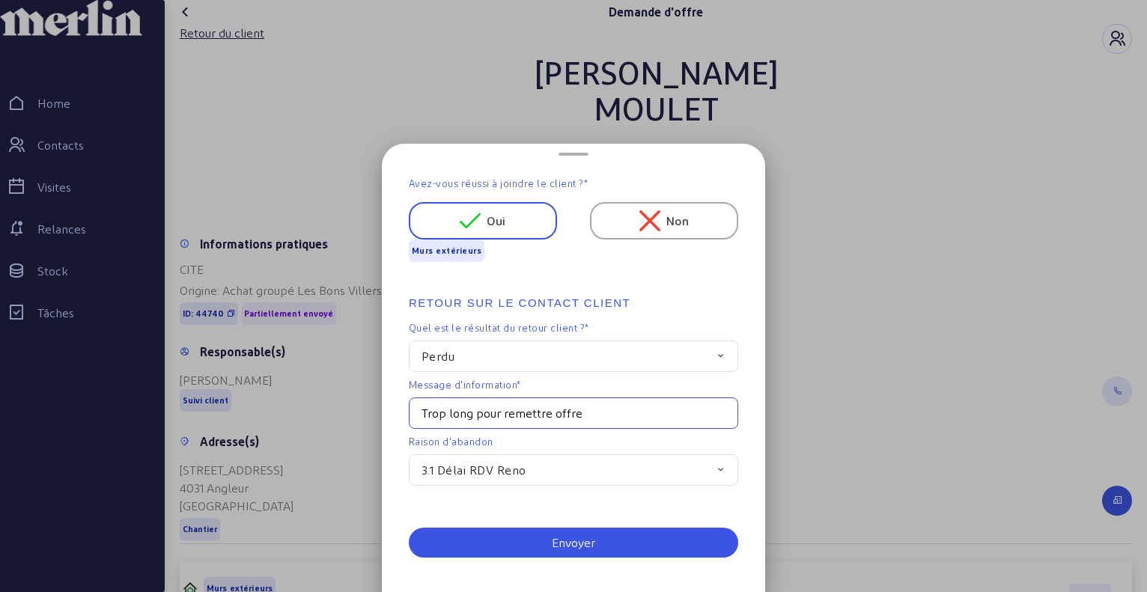
type input "Trop long pour remettre offre"
